Goal: Navigation & Orientation: Find specific page/section

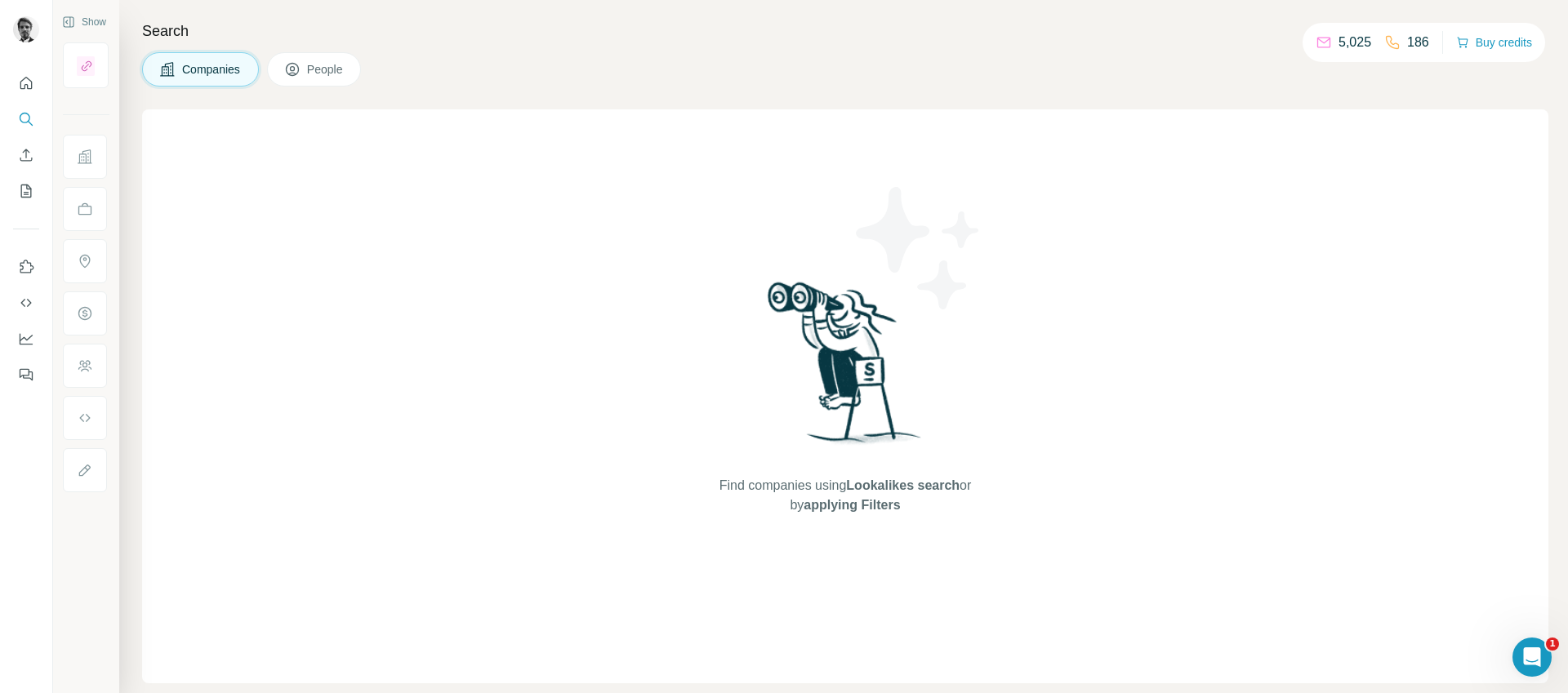
click at [1344, 43] on p "5,025" at bounding box center [1355, 42] width 32 height 19
click at [1414, 44] on p "186" at bounding box center [1418, 42] width 22 height 19
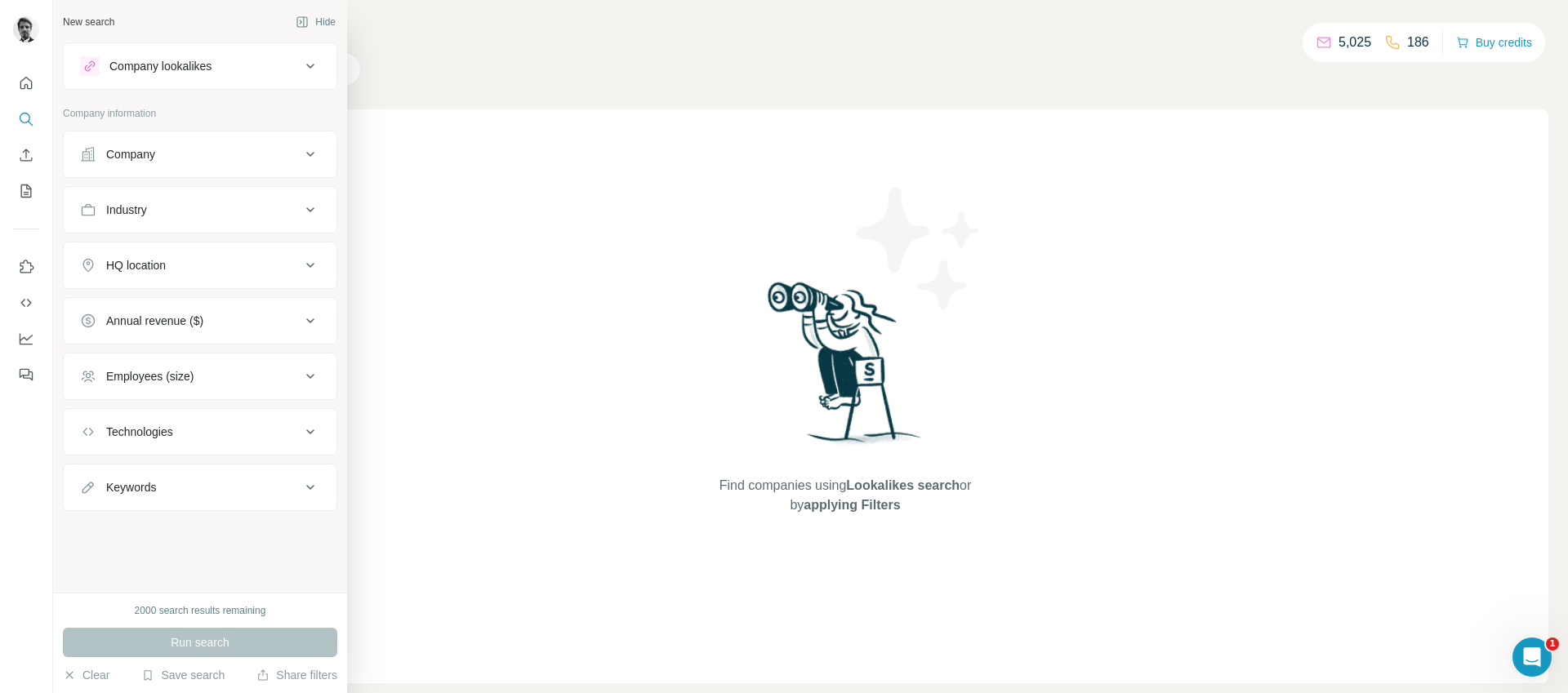
click at [149, 435] on div "Technologies" at bounding box center [139, 432] width 67 height 17
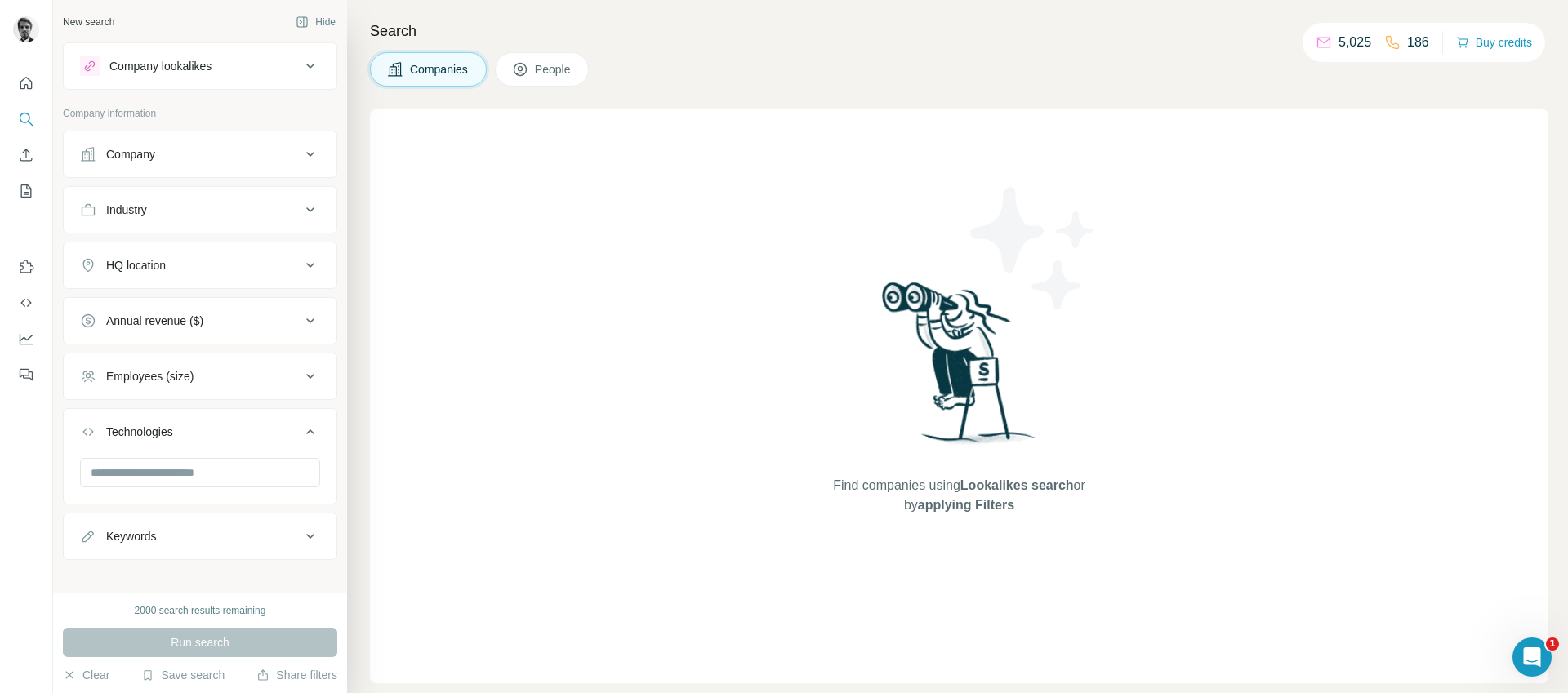
click at [149, 435] on div "Technologies" at bounding box center [139, 432] width 67 height 17
click at [26, 261] on icon "Use Surfe on LinkedIn" at bounding box center [26, 267] width 17 height 17
click at [20, 81] on icon "Quick start" at bounding box center [26, 83] width 12 height 12
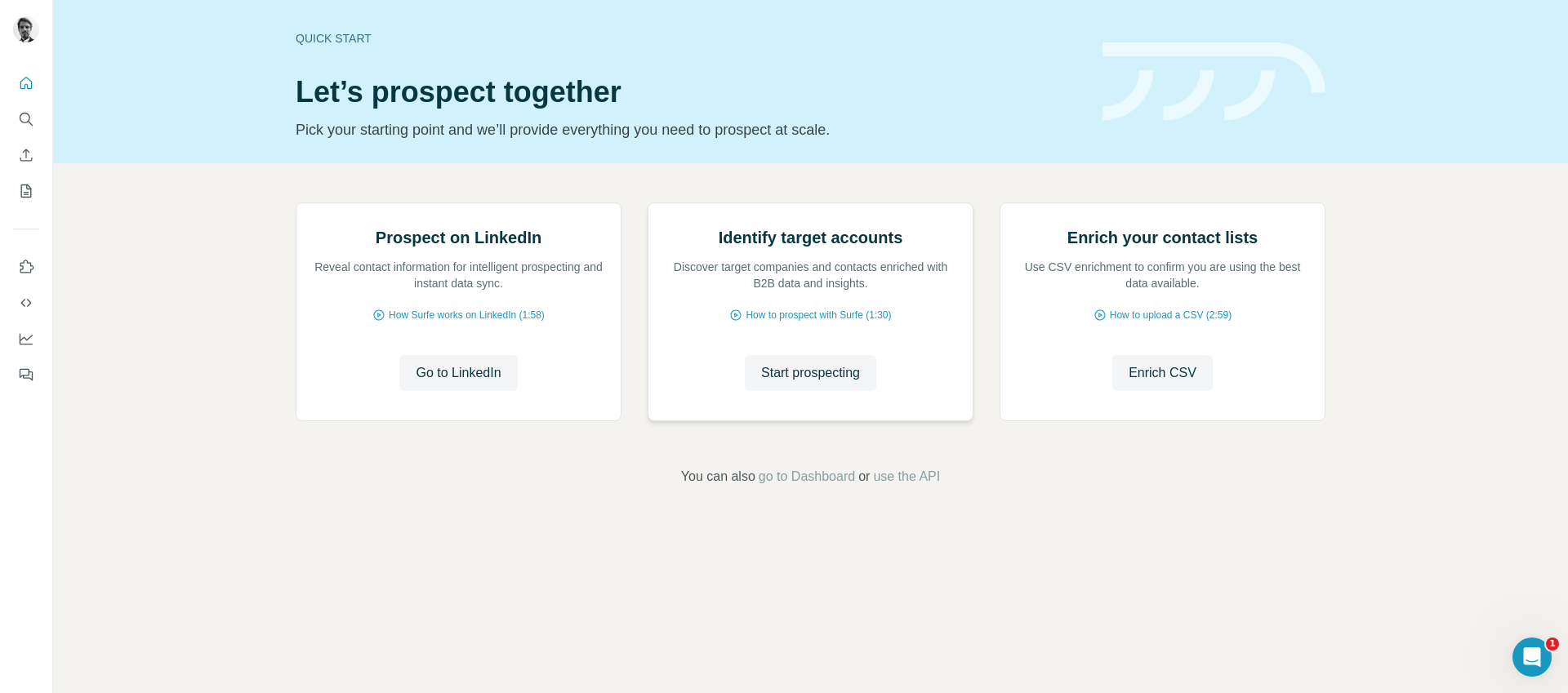
scroll to position [12, 0]
click at [805, 487] on span "go to Dashboard" at bounding box center [807, 476] width 96 height 19
